Goal: Check status: Check status

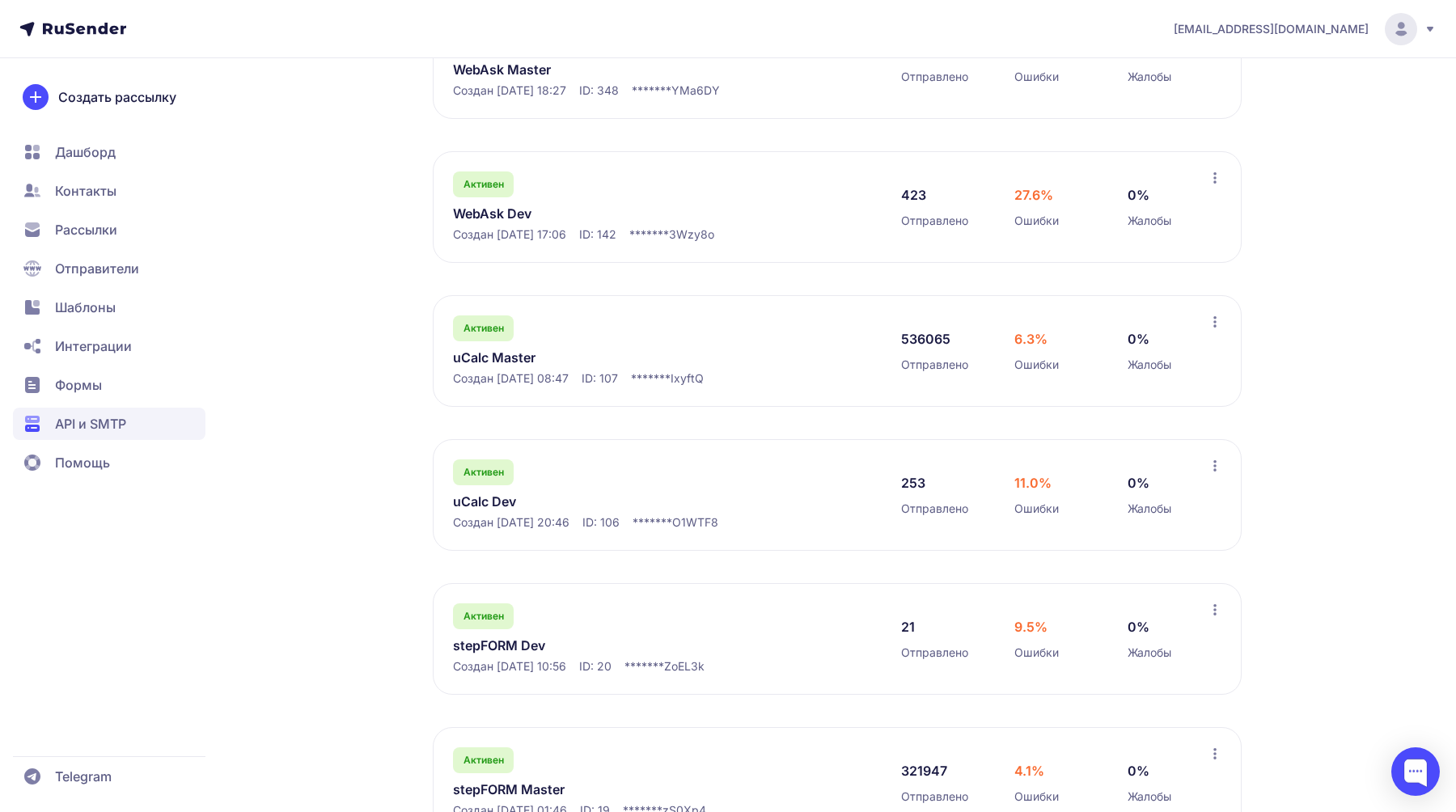
scroll to position [453, 0]
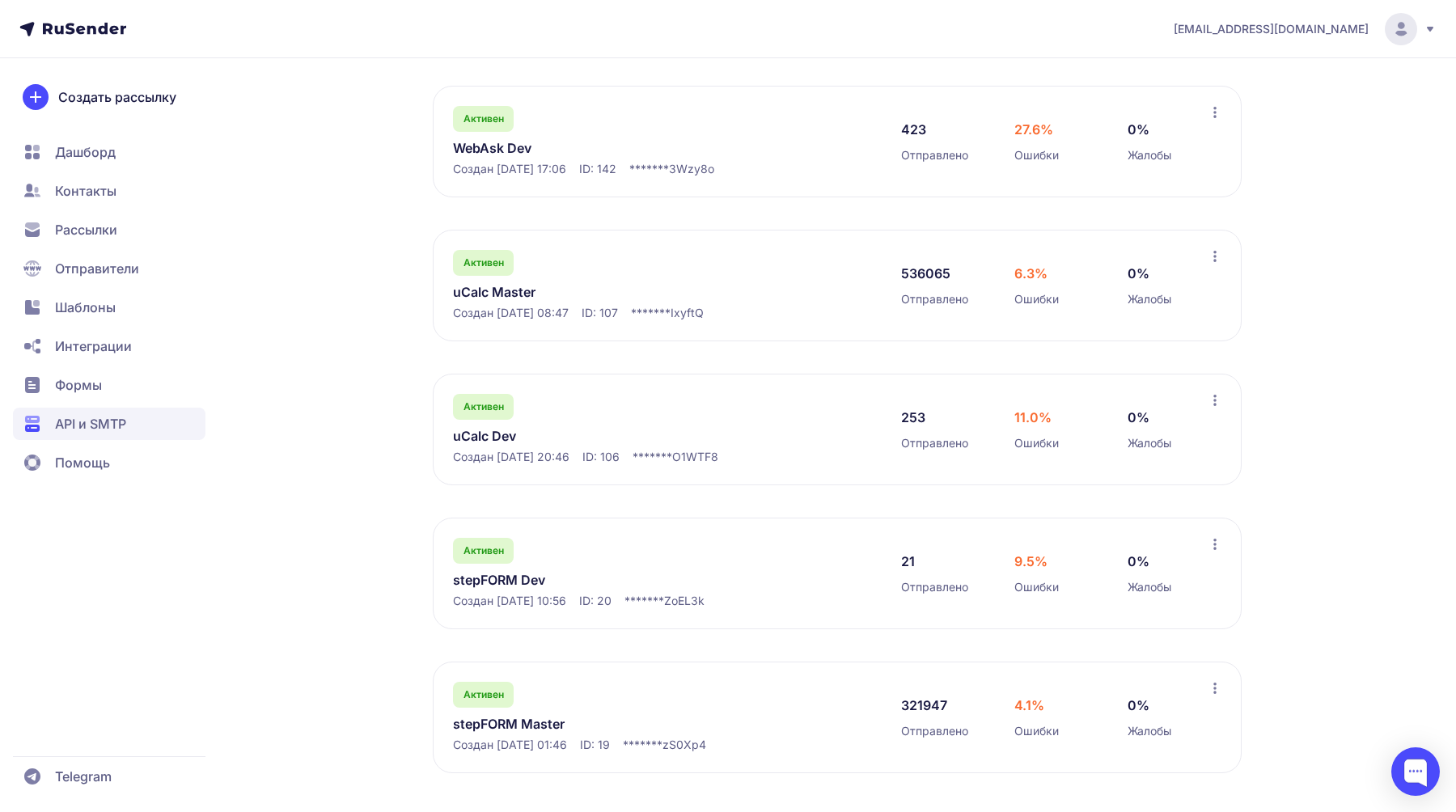
click at [493, 289] on link "uCalc Master" at bounding box center [618, 292] width 332 height 20
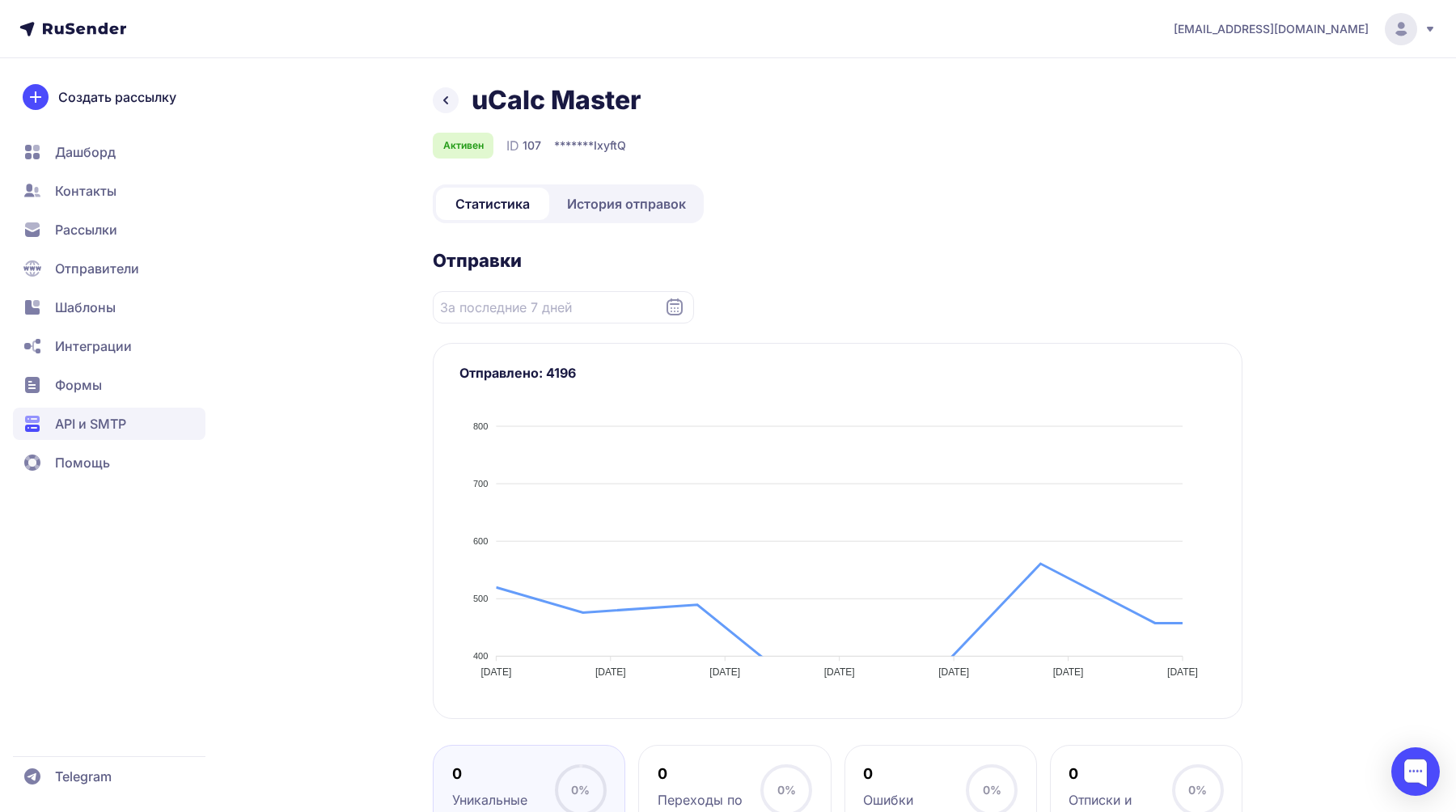
click at [607, 218] on link "История отправок" at bounding box center [626, 204] width 148 height 32
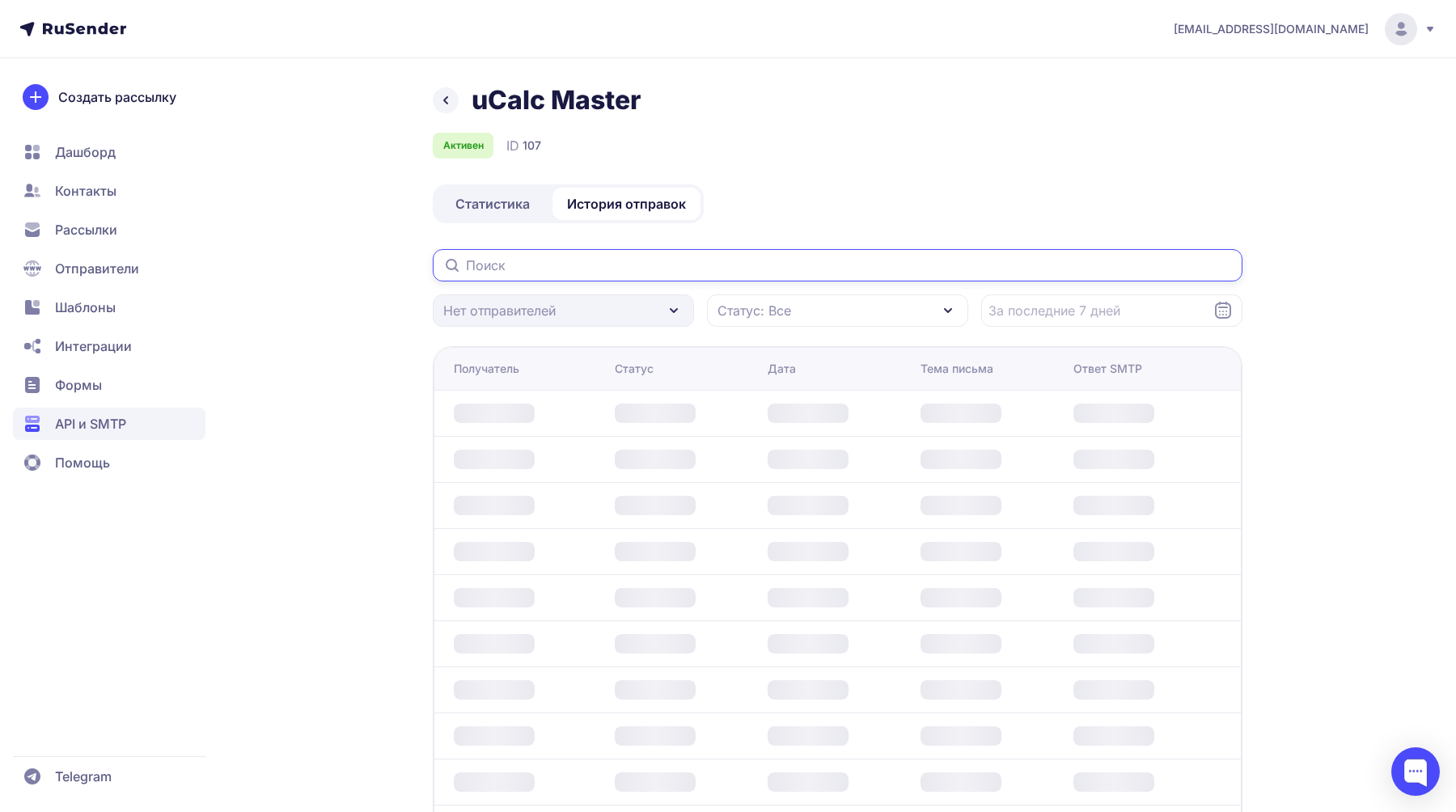
click at [595, 256] on input "text" at bounding box center [838, 264] width 810 height 32
paste input "[EMAIL_ADDRESS][DOMAIN_NAME]"
type input "[EMAIL_ADDRESS][DOMAIN_NAME]"
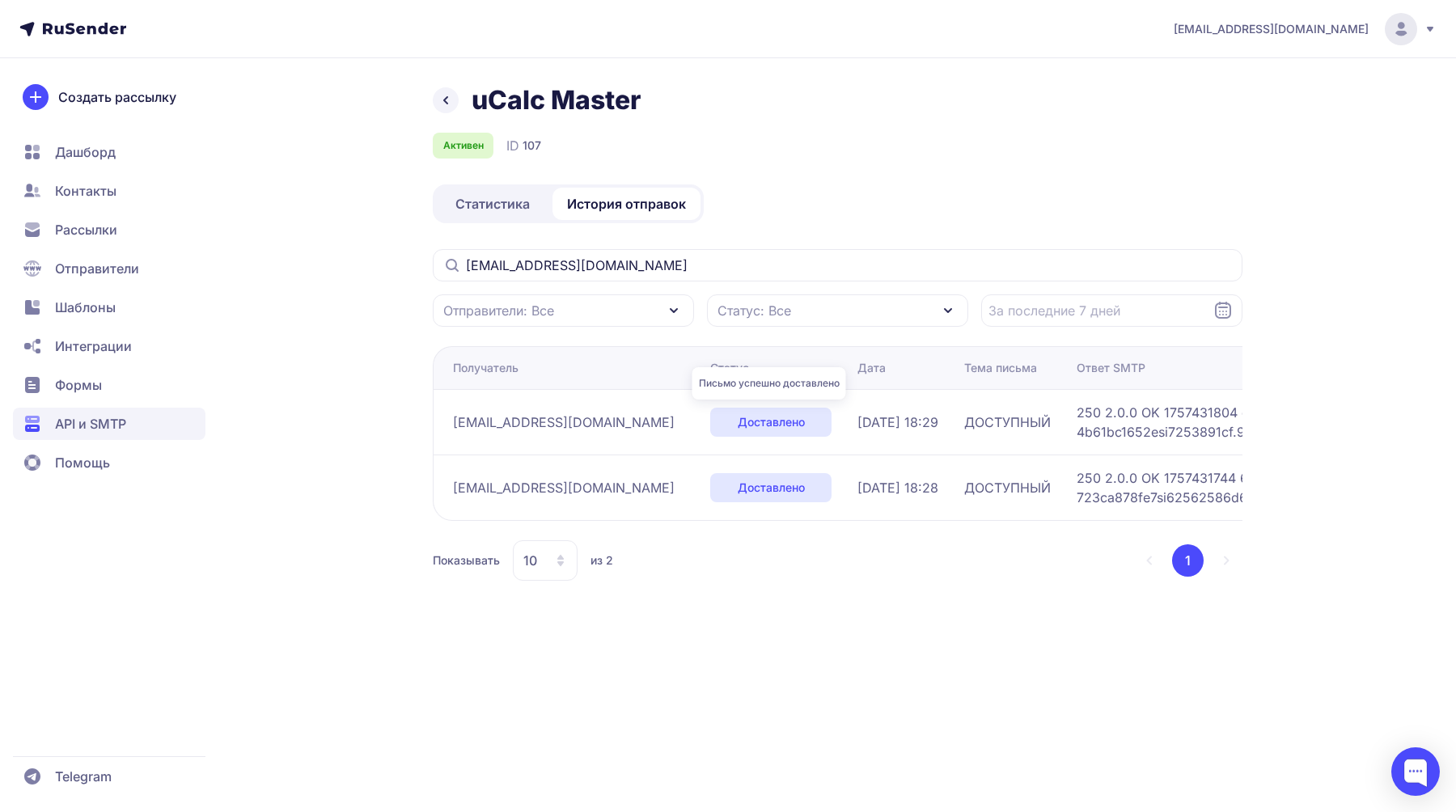
scroll to position [0, 1]
